Goal: Find specific page/section: Find specific page/section

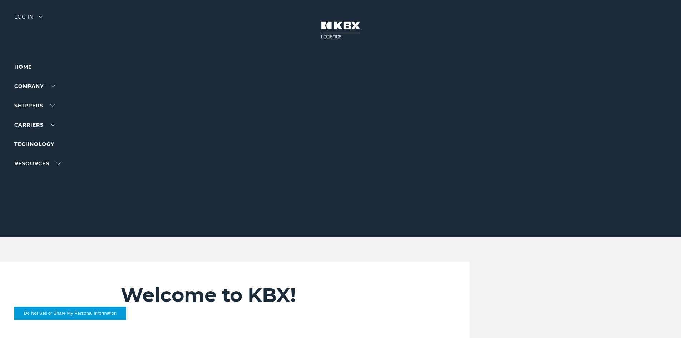
click at [41, 16] on img at bounding box center [41, 17] width 4 height 2
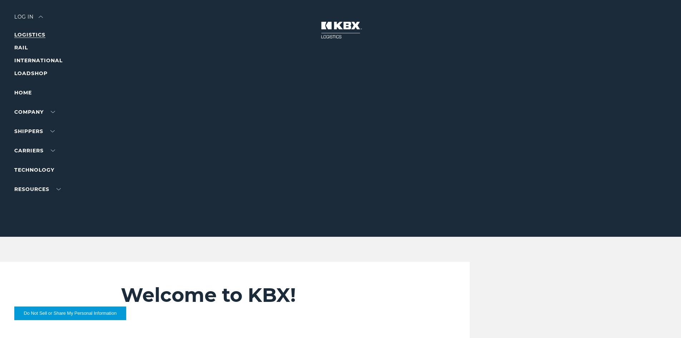
click at [33, 33] on link "LOGISTICS" at bounding box center [29, 34] width 31 height 6
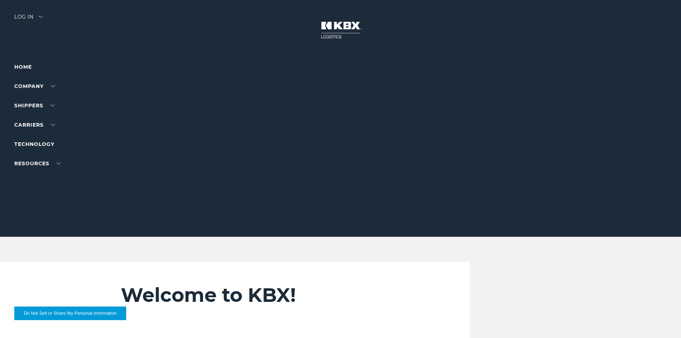
click at [41, 17] on img at bounding box center [41, 17] width 4 height 2
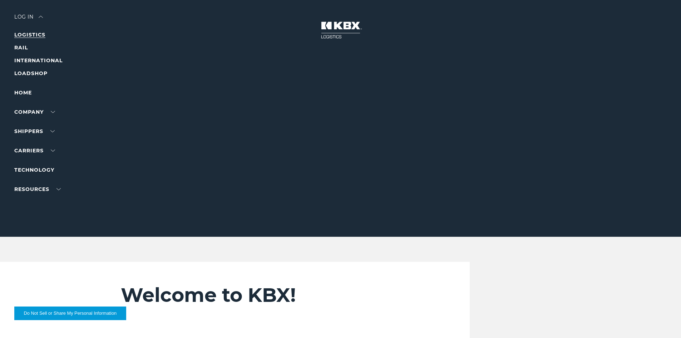
click at [33, 35] on link "LOGISTICS" at bounding box center [29, 34] width 31 height 6
